Goal: Transaction & Acquisition: Book appointment/travel/reservation

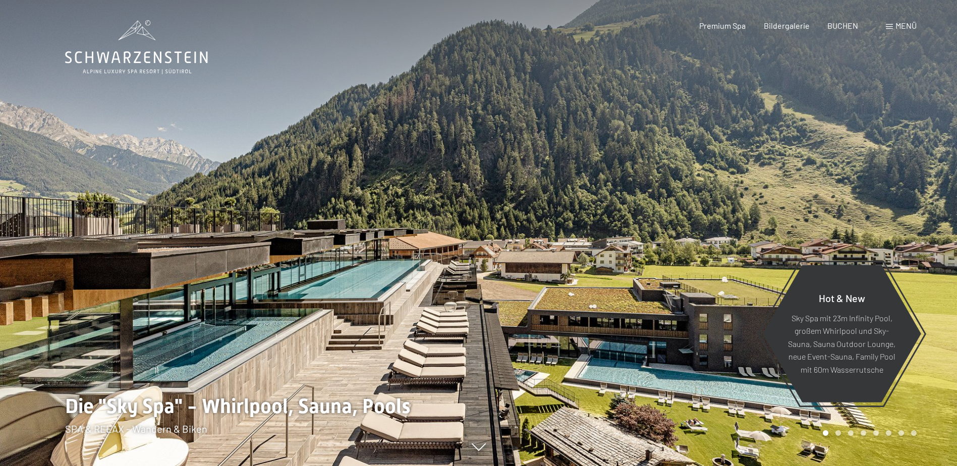
click at [911, 24] on span "Menü" at bounding box center [906, 26] width 21 height 10
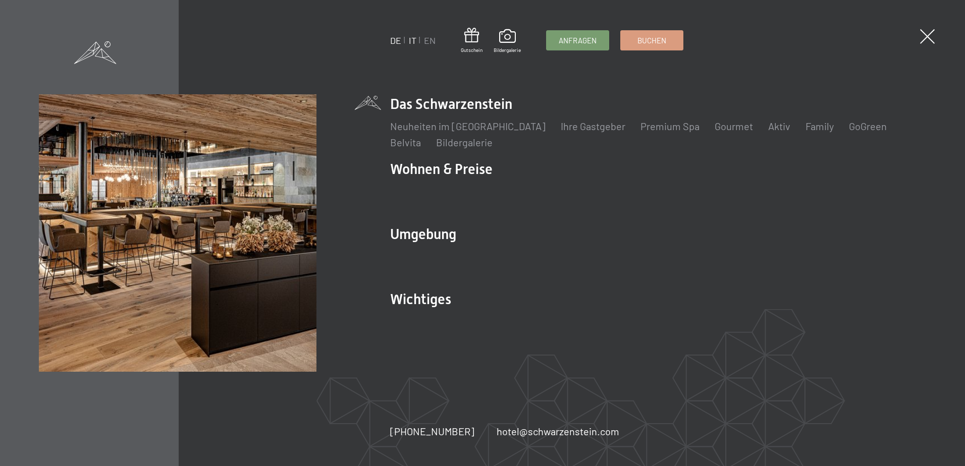
click at [413, 39] on link "IT" at bounding box center [413, 40] width 8 height 11
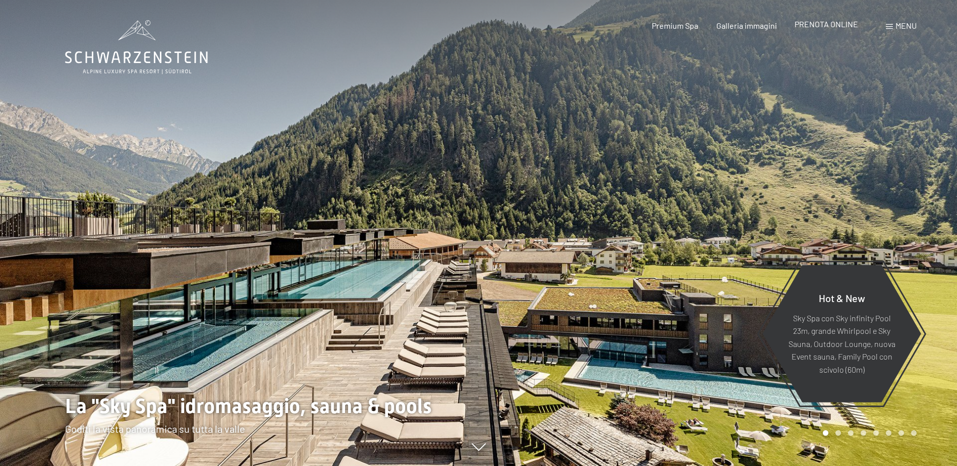
click at [824, 23] on span "PRENOTA ONLINE" at bounding box center [827, 24] width 64 height 10
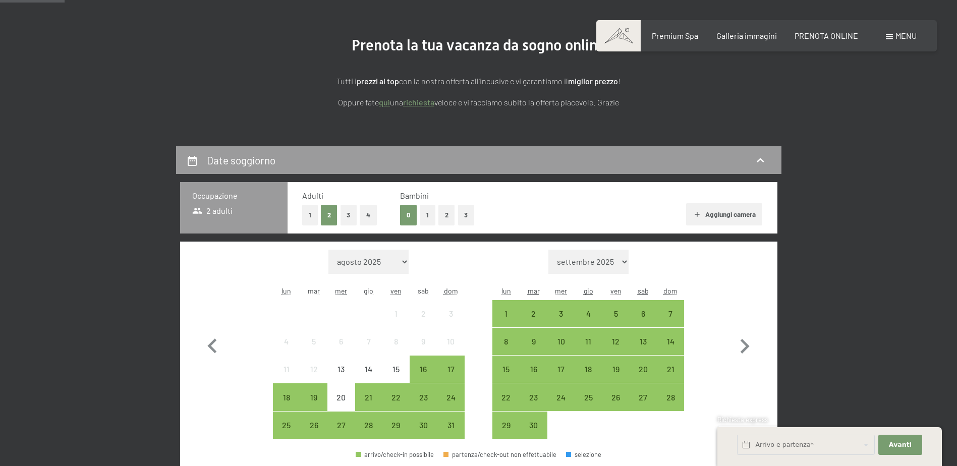
scroll to position [252, 0]
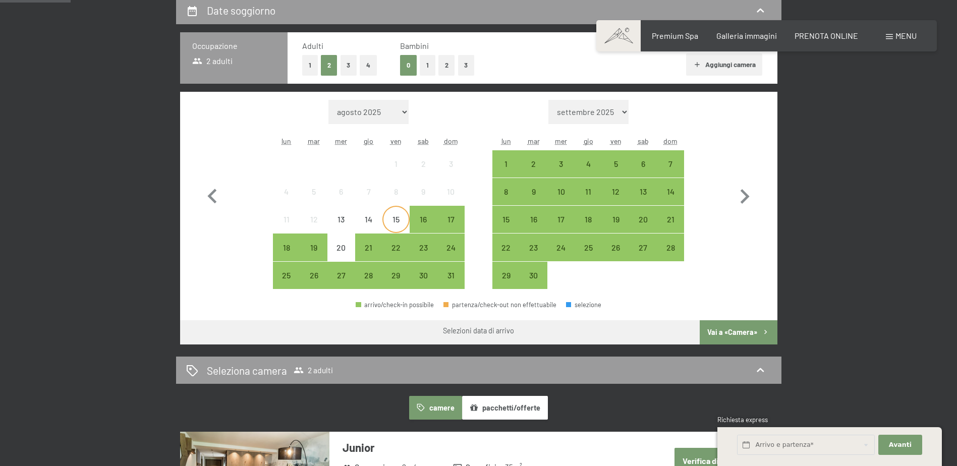
click at [396, 218] on div "15" at bounding box center [395, 227] width 25 height 25
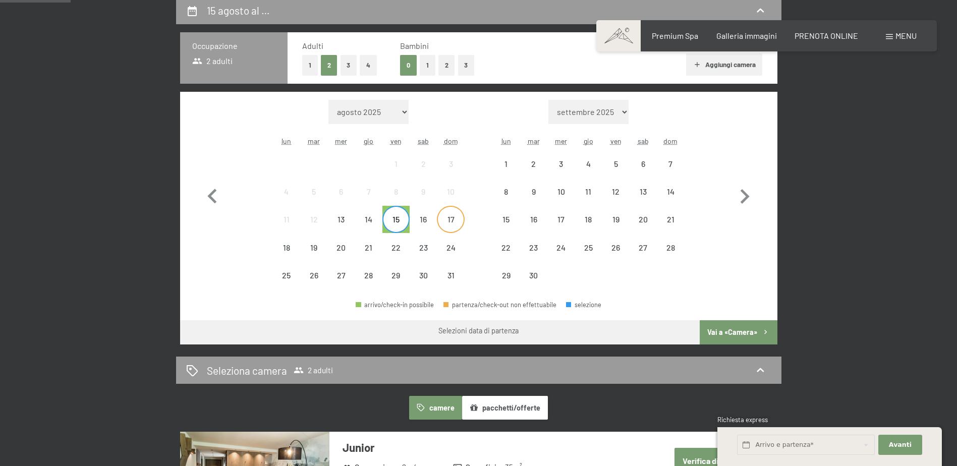
click at [447, 221] on div "17" at bounding box center [450, 227] width 25 height 25
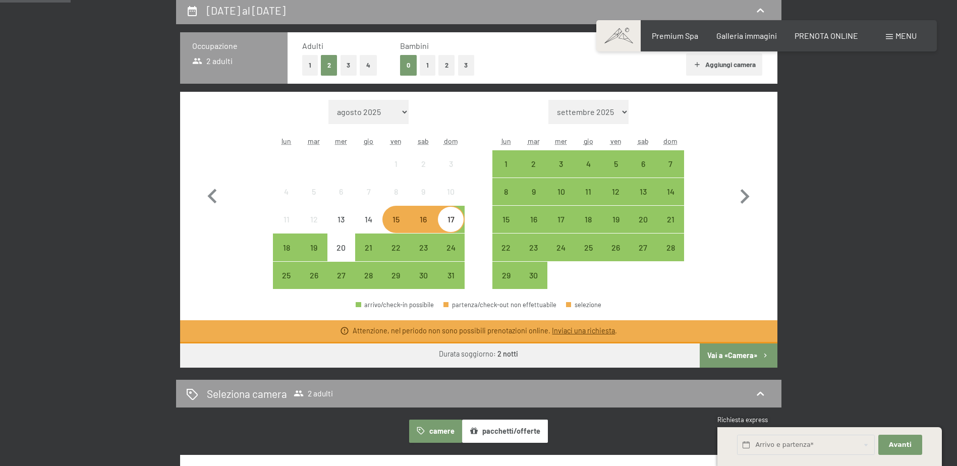
click at [450, 64] on button "2" at bounding box center [446, 65] width 17 height 21
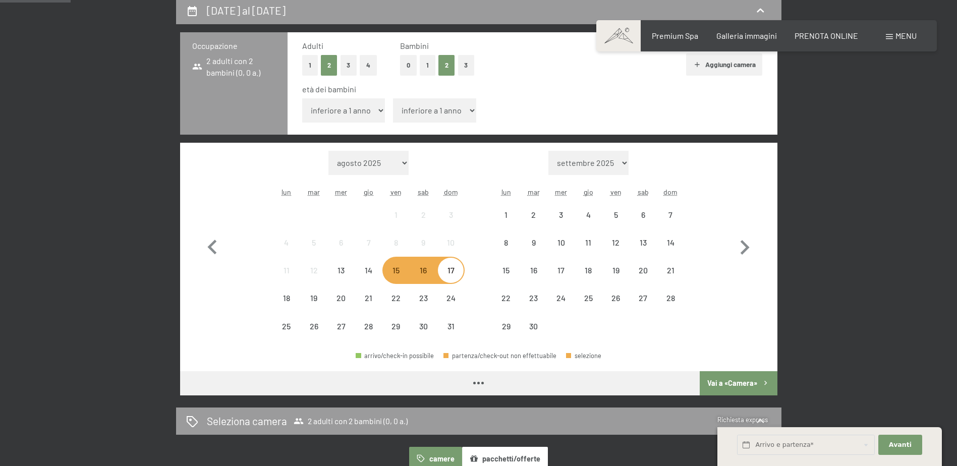
click at [450, 64] on button "2" at bounding box center [446, 65] width 17 height 21
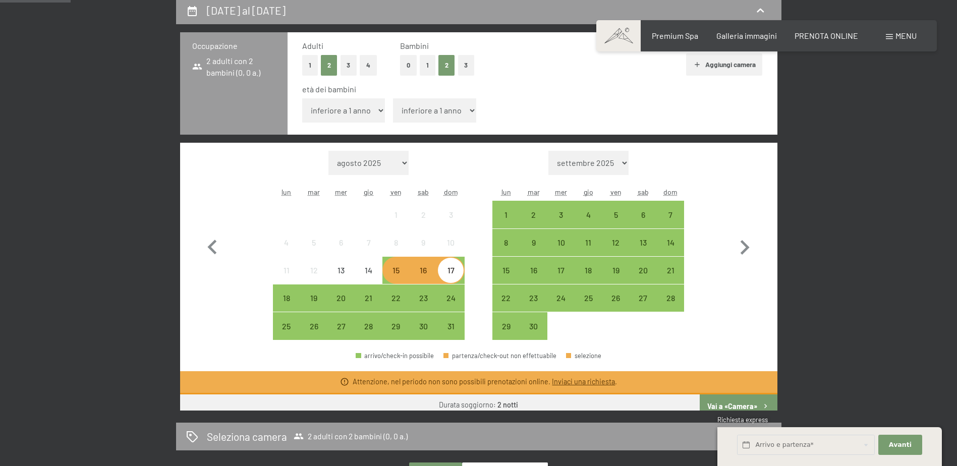
drag, startPoint x: 378, startPoint y: 109, endPoint x: 372, endPoint y: 122, distance: 13.5
click at [378, 109] on select "inferiore a 1 anno 1 anno 2 anni 3 anni 4 anni 5 anni 6 anni 7 anni 8 anni 9 an…" at bounding box center [343, 110] width 83 height 24
select select "13"
click at [302, 98] on select "inferiore a 1 anno 1 anno 2 anni 3 anni 4 anni 5 anni 6 anni 7 anni 8 anni 9 an…" at bounding box center [343, 110] width 83 height 24
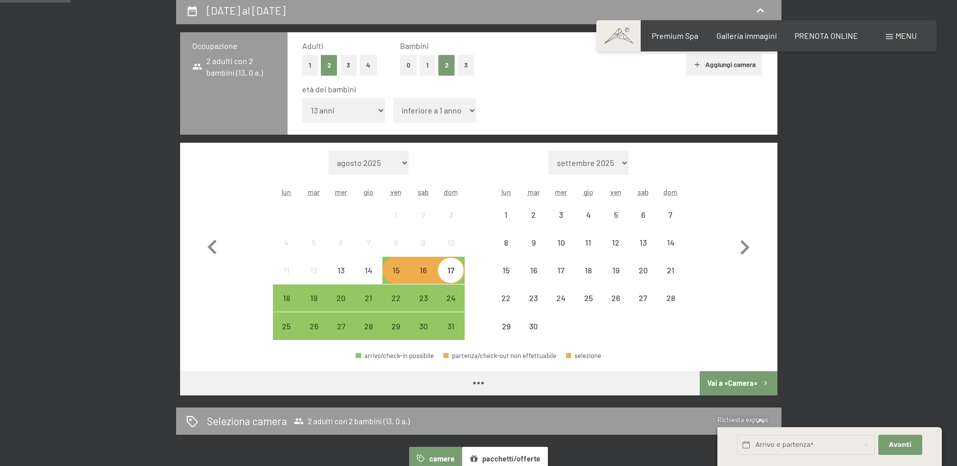
drag, startPoint x: 464, startPoint y: 105, endPoint x: 461, endPoint y: 114, distance: 8.9
click at [464, 105] on select "inferiore a 1 anno 1 anno 2 anni 3 anni 4 anni 5 anni 6 anni 7 anni 8 anni 9 an…" at bounding box center [434, 110] width 83 height 24
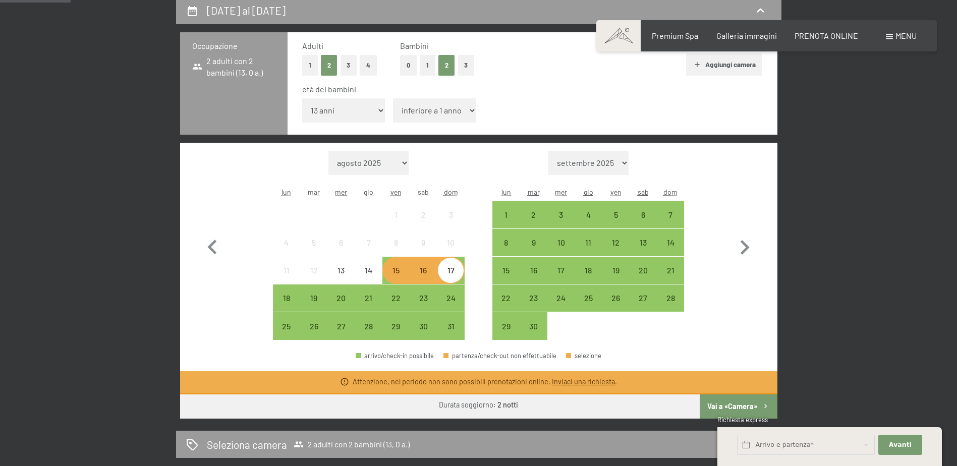
select select "15"
click at [393, 98] on select "inferiore a 1 anno 1 anno 2 anni 3 anni 4 anni 5 anni 6 anni 7 anni 8 anni 9 an…" at bounding box center [434, 110] width 83 height 24
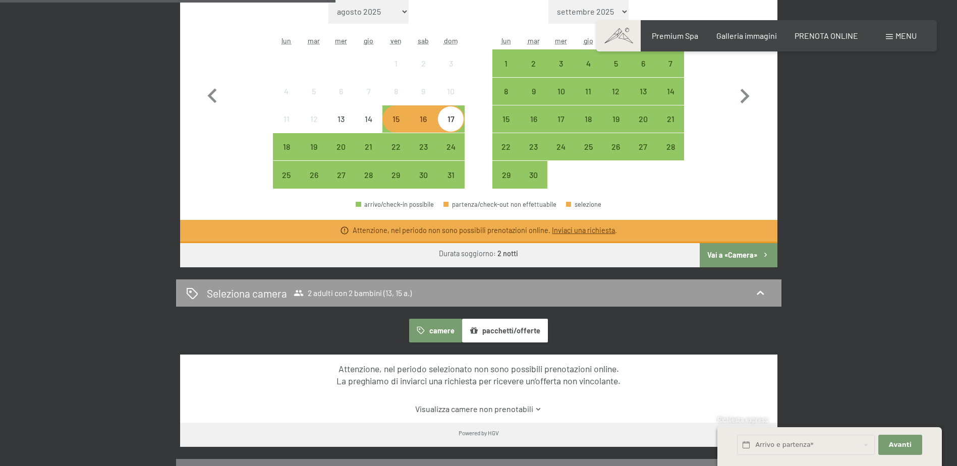
click at [735, 252] on button "Vai a «Camera»" at bounding box center [738, 255] width 77 height 24
